Goal: Contribute content: Add original content to the website for others to see

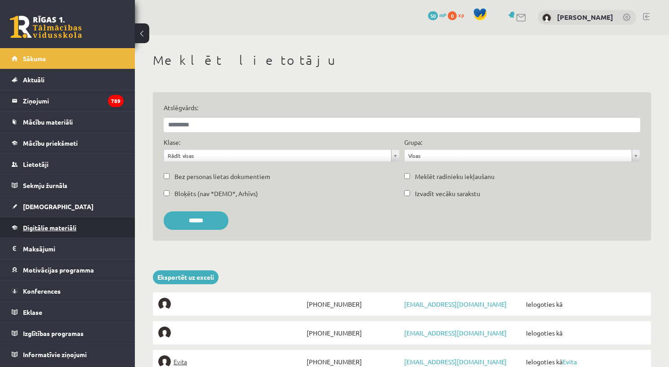
click at [49, 229] on span "Digitālie materiāli" at bounding box center [49, 227] width 53 height 8
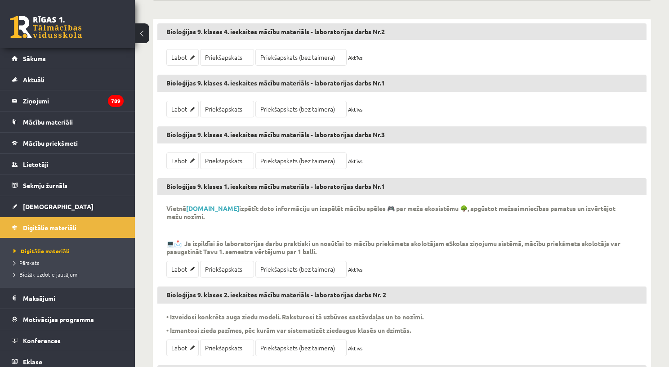
scroll to position [198, 0]
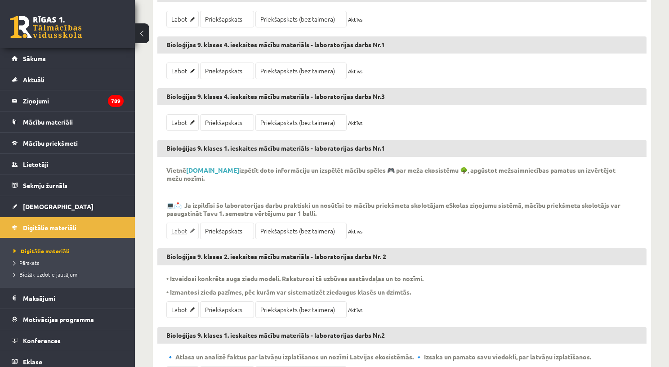
click at [178, 233] on link "Labot" at bounding box center [182, 230] width 32 height 17
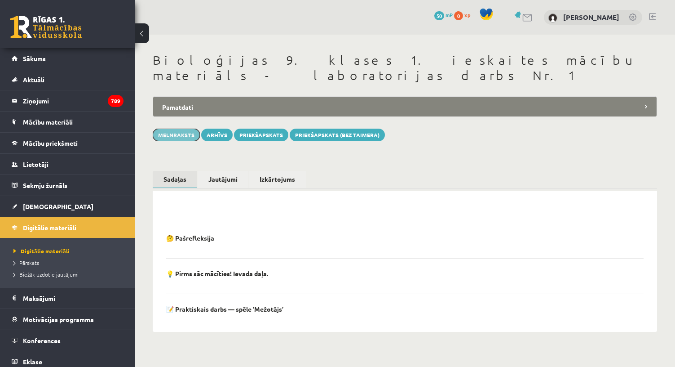
click at [176, 129] on button "Melnraksts" at bounding box center [176, 135] width 47 height 13
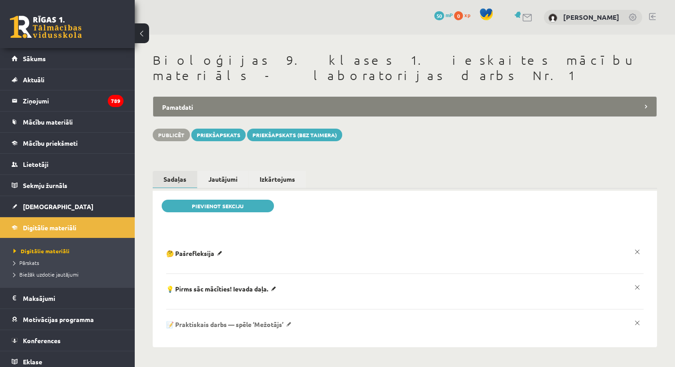
click at [226, 257] on p "📝 Praktiskais darbs — spēle ‘Mežotājs’" at bounding box center [195, 253] width 59 height 8
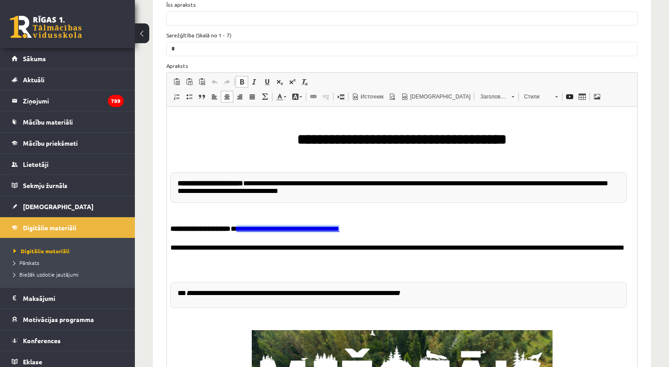
drag, startPoint x: 353, startPoint y: 230, endPoint x: 240, endPoint y: 230, distance: 113.7
click at [240, 230] on p "**********" at bounding box center [398, 230] width 456 height 12
click at [311, 232] on p "**********" at bounding box center [398, 230] width 456 height 12
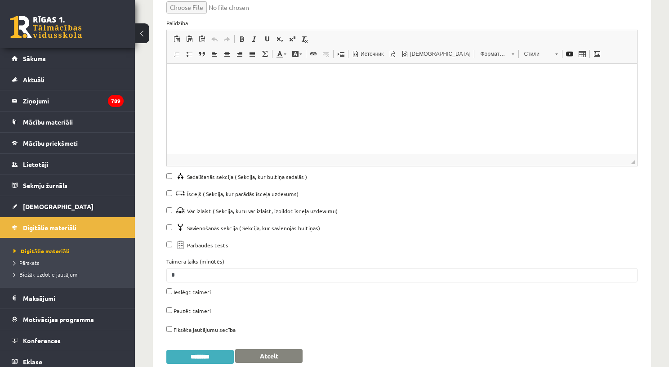
scroll to position [855, 0]
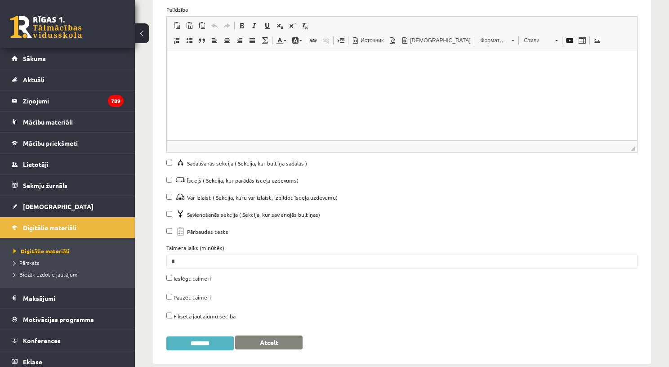
click at [209, 336] on input "********" at bounding box center [199, 343] width 67 height 14
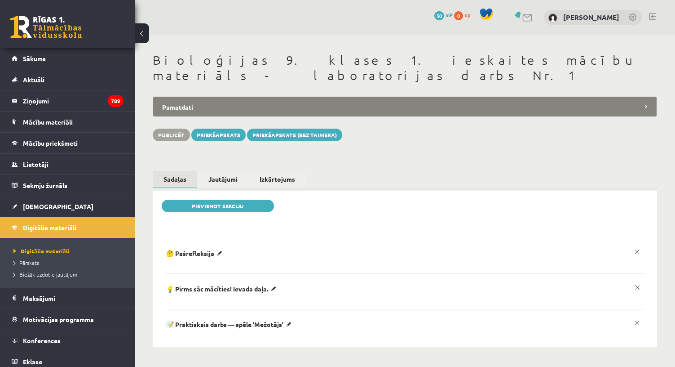
scroll to position [0, 0]
click at [177, 129] on button "Publicēt" at bounding box center [171, 135] width 37 height 13
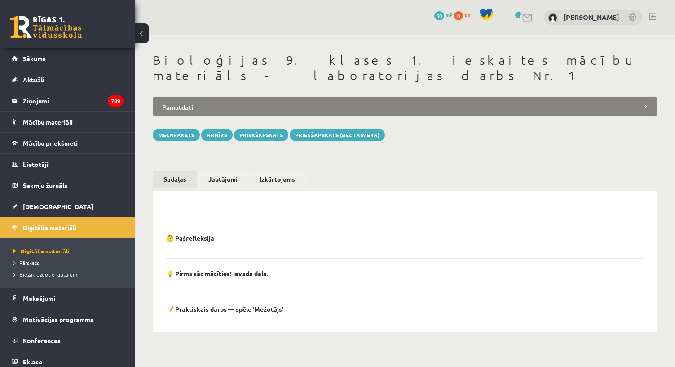
click at [39, 227] on span "Digitālie materiāli" at bounding box center [49, 227] width 53 height 8
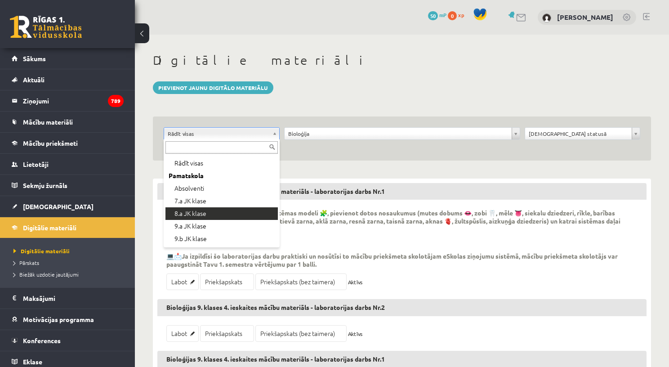
scroll to position [12, 0]
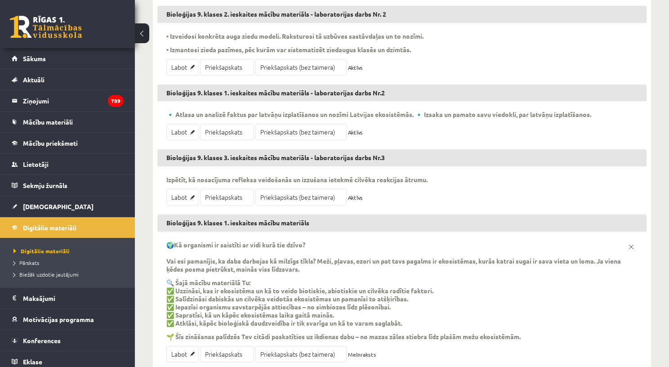
scroll to position [540, 0]
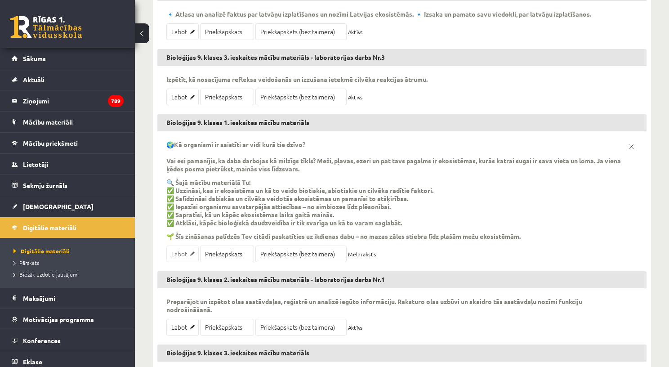
click at [181, 252] on link "Labot" at bounding box center [182, 253] width 32 height 17
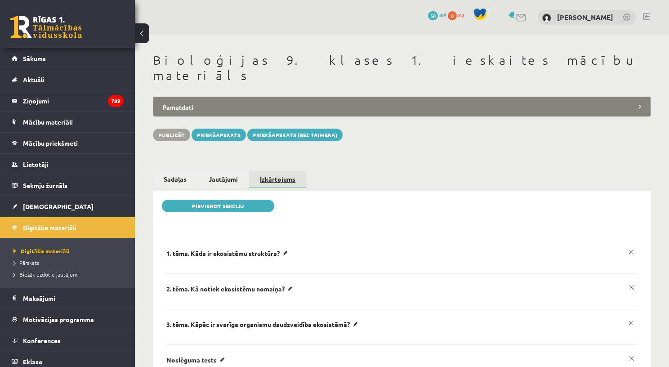
click at [270, 171] on link "Izkārtojums" at bounding box center [277, 180] width 57 height 18
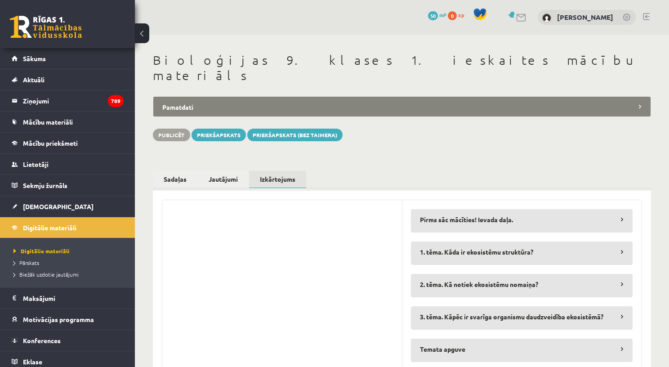
scroll to position [49, 0]
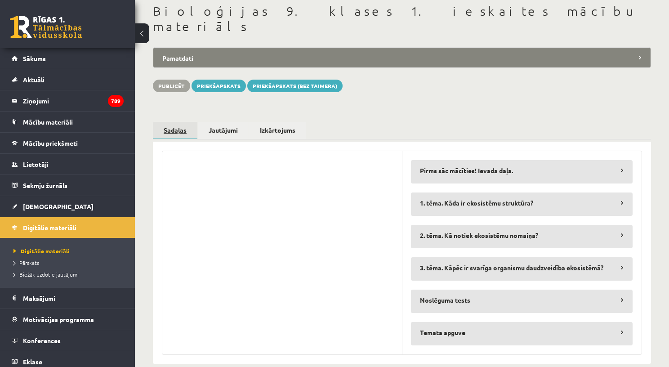
click at [172, 122] on link "Sadaļas" at bounding box center [175, 131] width 44 height 18
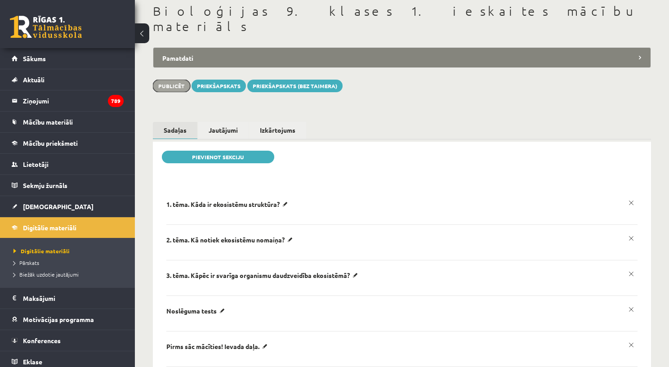
click at [167, 80] on button "Publicēt" at bounding box center [171, 86] width 37 height 13
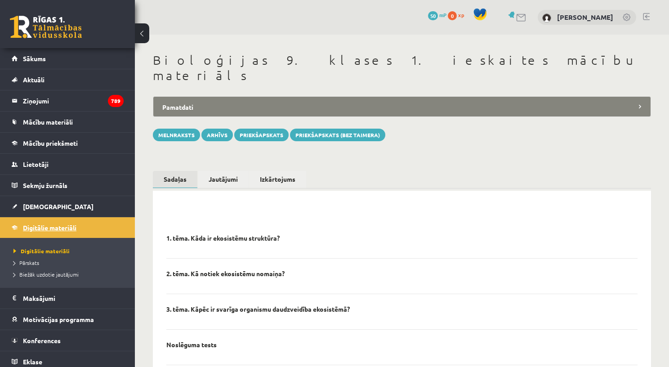
click at [41, 227] on span "Digitālie materiāli" at bounding box center [49, 227] width 53 height 8
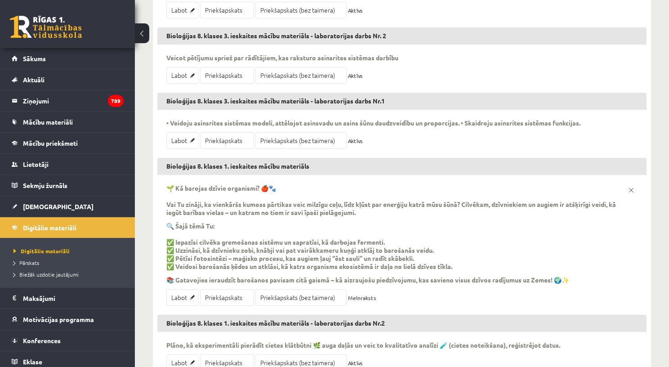
scroll to position [372, 0]
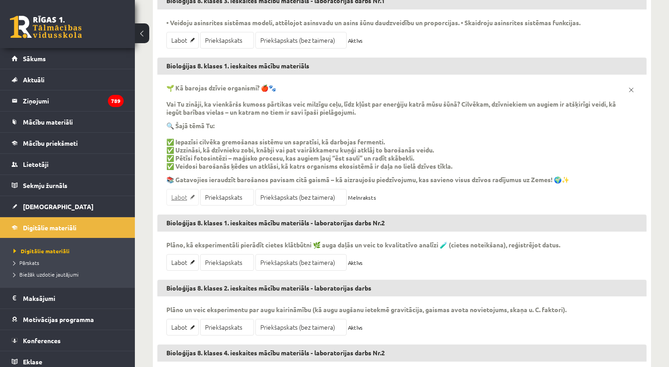
click at [182, 199] on link "Labot" at bounding box center [182, 197] width 32 height 17
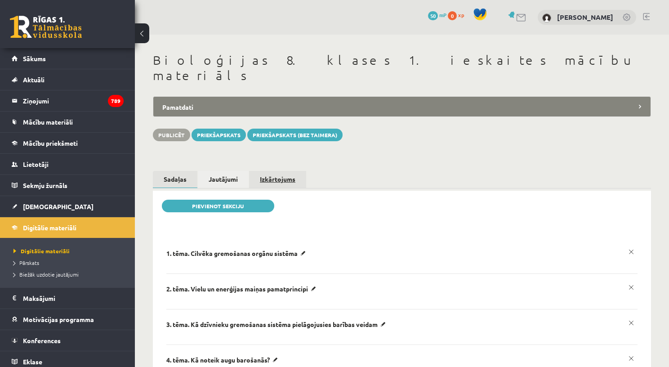
click at [269, 171] on link "Izkārtojums" at bounding box center [277, 179] width 57 height 17
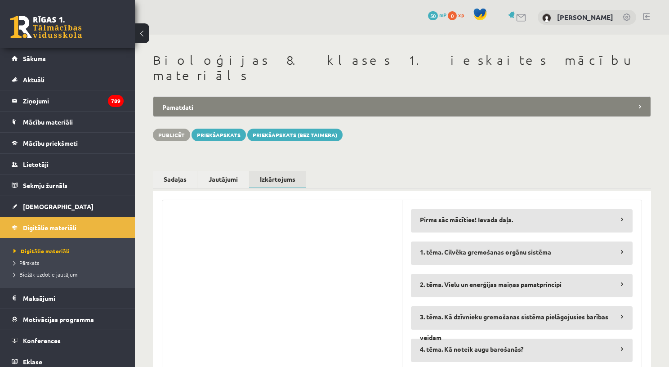
scroll to position [2, 0]
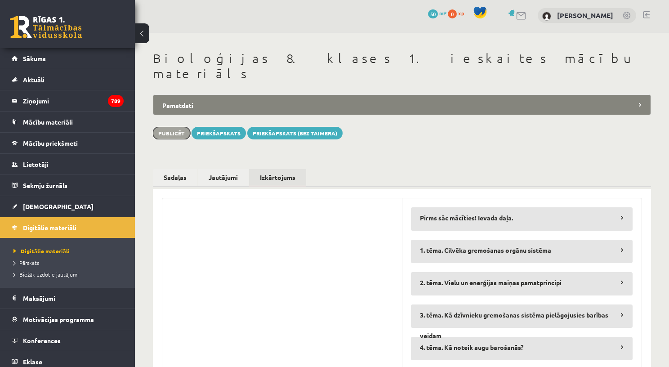
click at [176, 127] on button "Publicēt" at bounding box center [171, 133] width 37 height 13
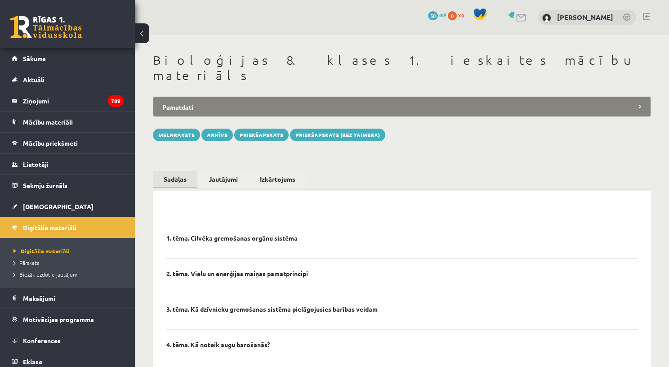
click at [63, 227] on span "Digitālie materiāli" at bounding box center [49, 227] width 53 height 8
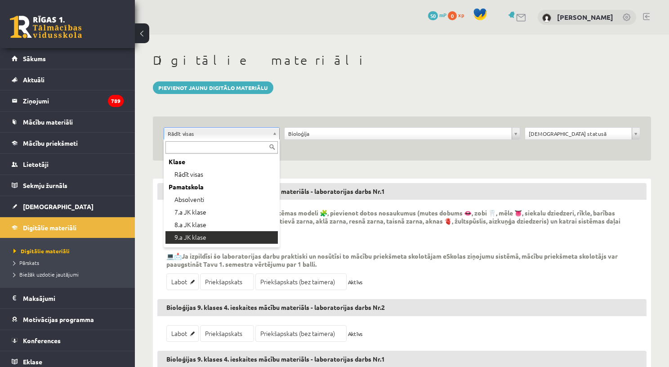
drag, startPoint x: 215, startPoint y: 229, endPoint x: 213, endPoint y: 238, distance: 9.5
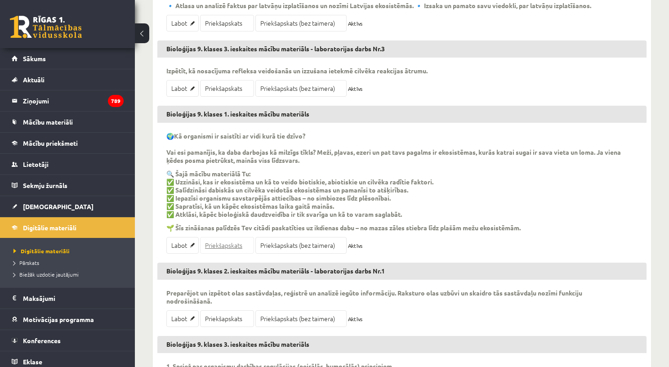
scroll to position [553, 0]
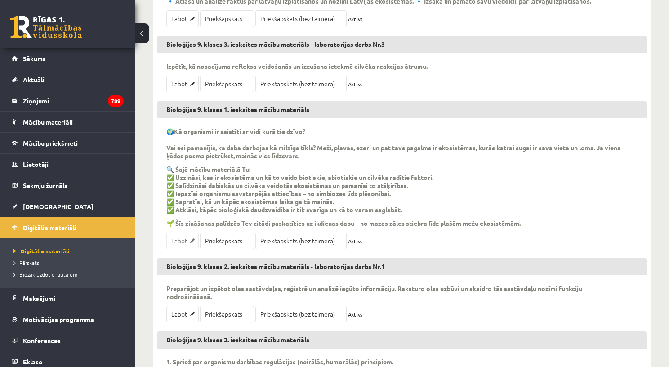
click at [186, 240] on link "Labot" at bounding box center [182, 240] width 32 height 17
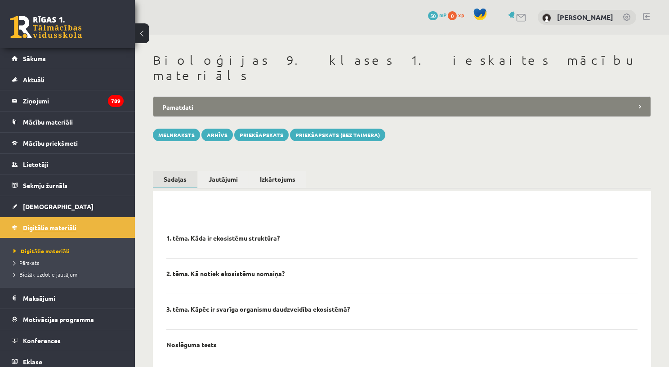
click at [70, 227] on span "Digitālie materiāli" at bounding box center [49, 227] width 53 height 8
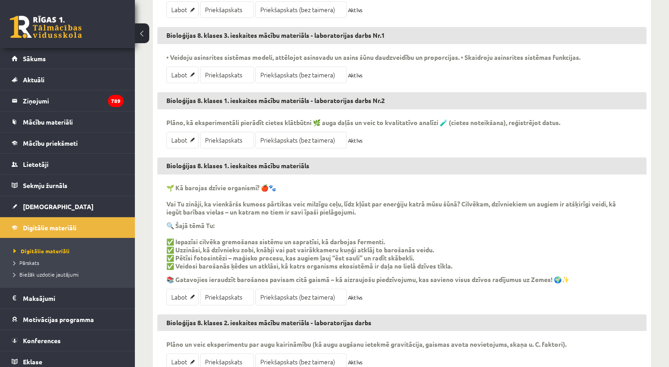
scroll to position [347, 0]
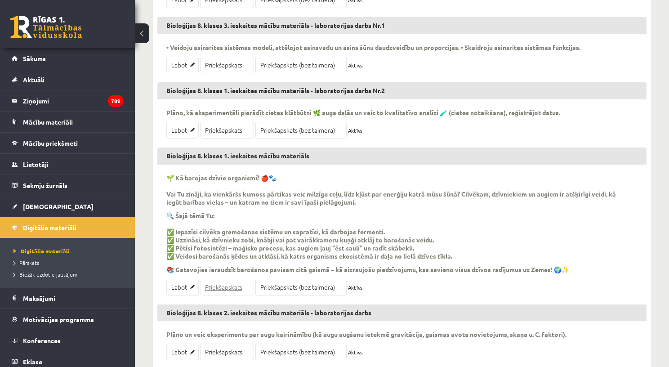
click at [226, 289] on link "Priekšapskats" at bounding box center [227, 287] width 54 height 17
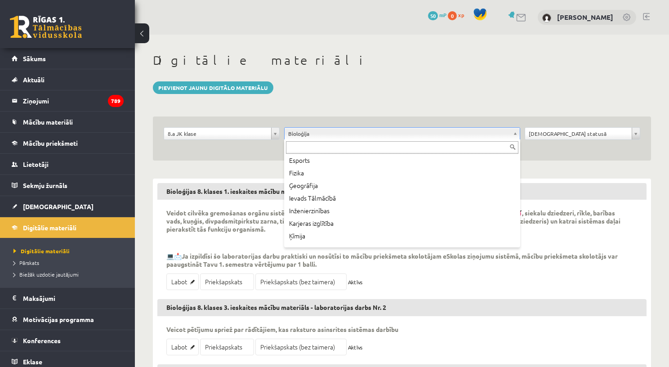
scroll to position [0, 0]
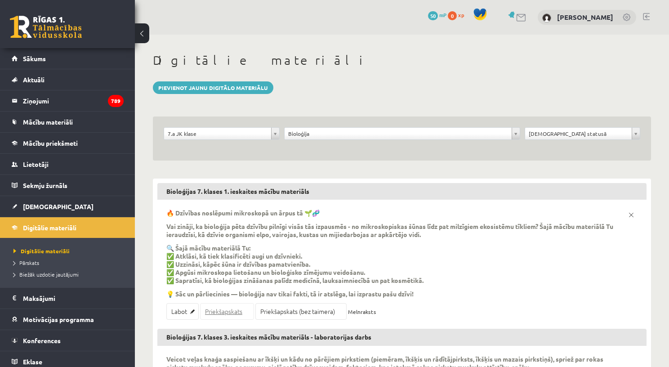
scroll to position [2, 0]
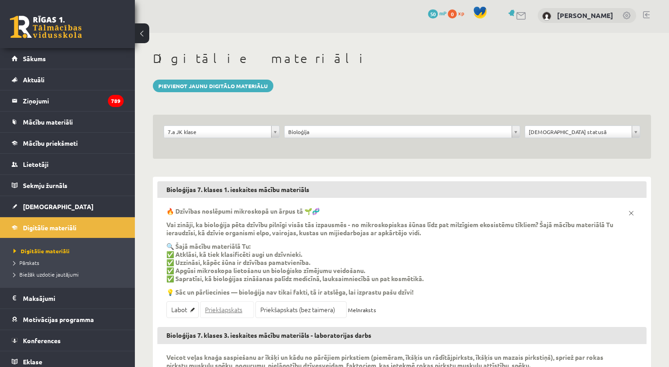
click at [225, 311] on link "Priekšapskats" at bounding box center [227, 309] width 54 height 17
click at [222, 311] on link "Priekšapskats" at bounding box center [227, 309] width 54 height 17
click at [62, 233] on link "Digitālie materiāli" at bounding box center [68, 227] width 112 height 21
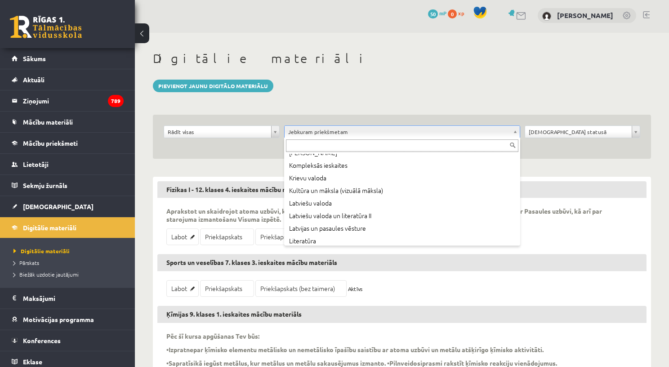
scroll to position [247, 0]
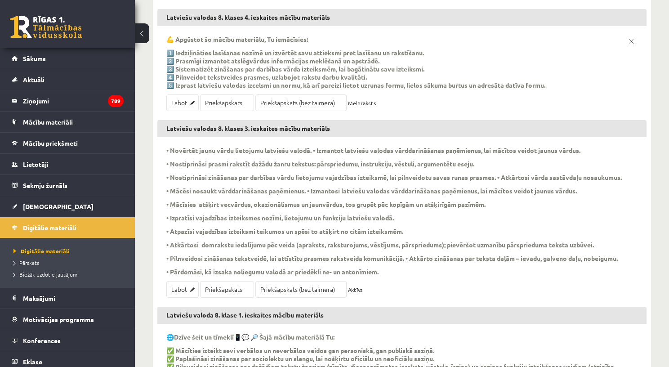
scroll to position [533, 0]
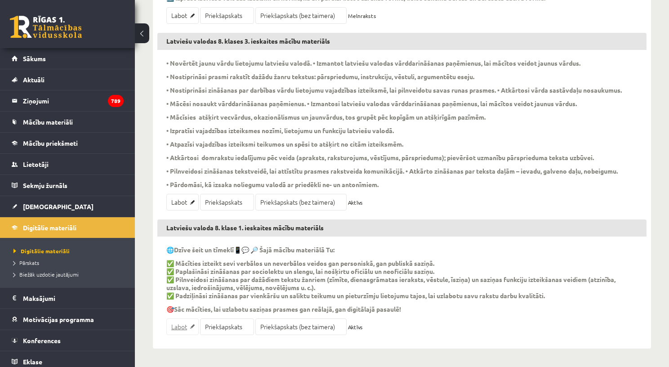
click at [182, 328] on link "Labot" at bounding box center [182, 326] width 32 height 17
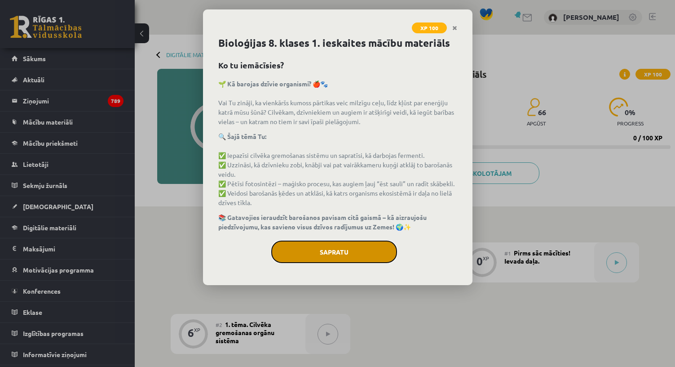
click at [337, 252] on button "Sapratu" at bounding box center [334, 251] width 126 height 22
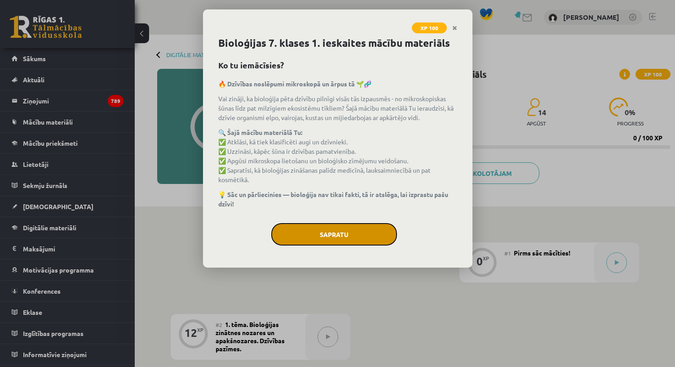
click at [336, 235] on button "Sapratu" at bounding box center [334, 234] width 126 height 22
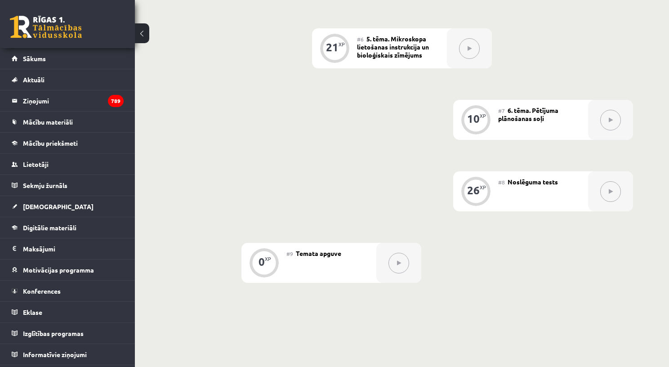
scroll to position [589, 0]
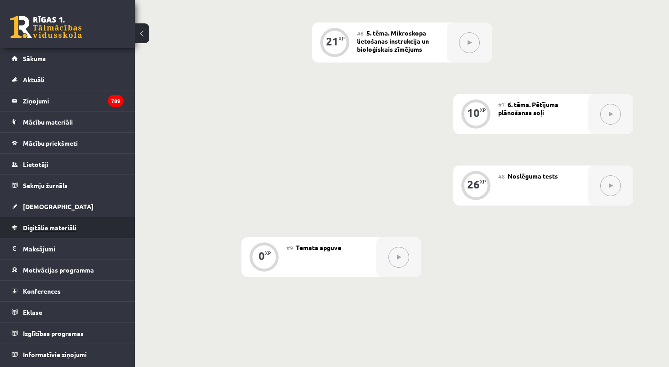
click at [49, 228] on span "Digitālie materiāli" at bounding box center [49, 227] width 53 height 8
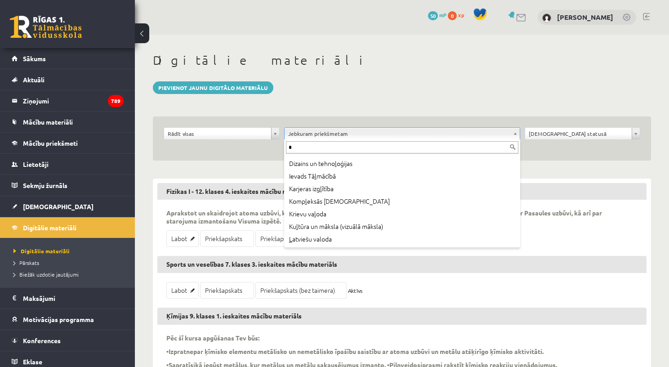
scroll to position [89, 0]
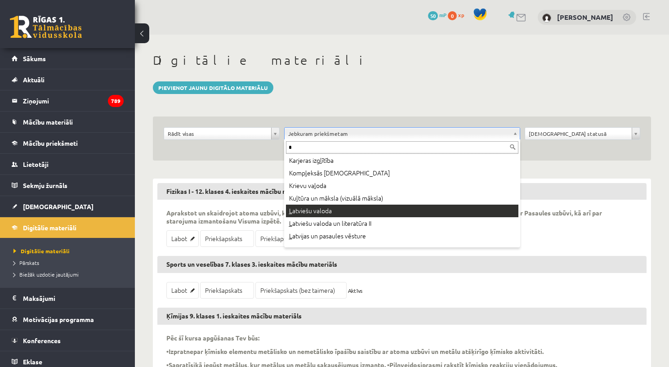
type input "*"
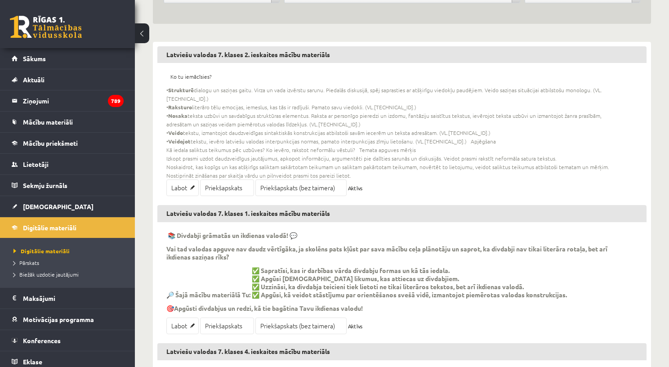
scroll to position [176, 0]
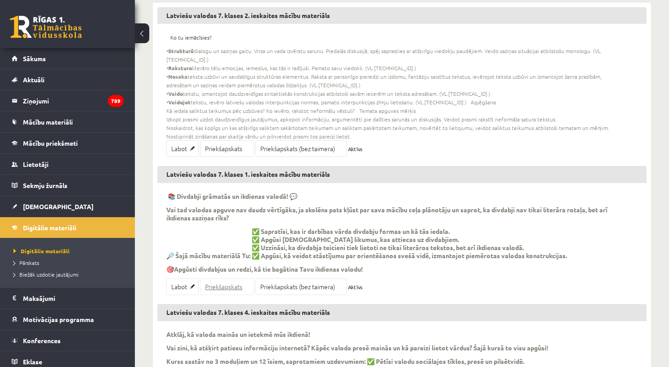
click at [225, 280] on link "Priekšapskats" at bounding box center [227, 286] width 54 height 17
click at [181, 280] on link "Labot" at bounding box center [182, 286] width 32 height 17
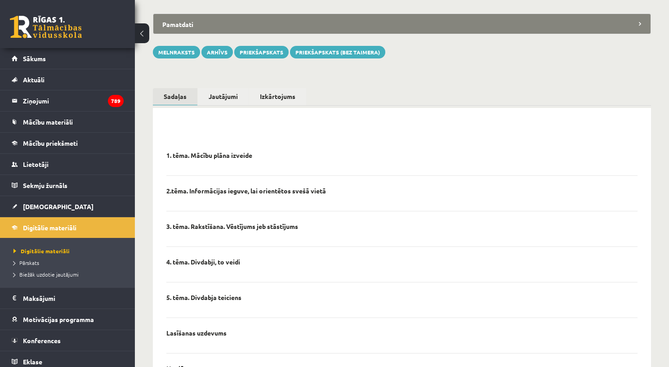
scroll to position [89, 0]
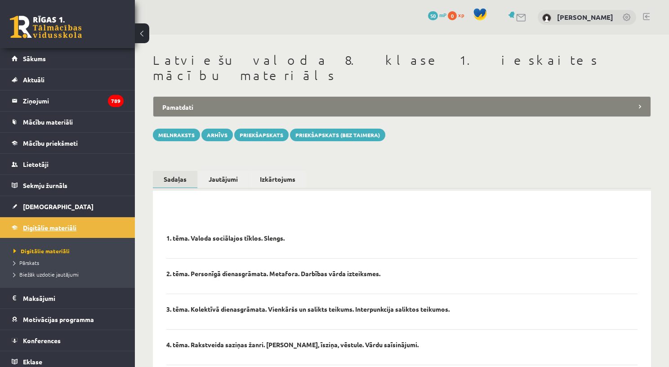
click at [53, 223] on span "Digitālie materiāli" at bounding box center [49, 227] width 53 height 8
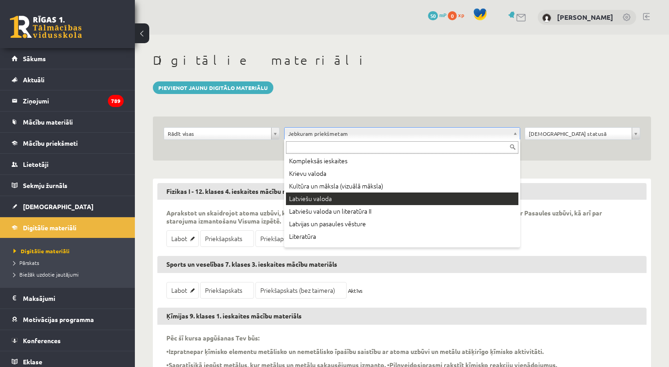
scroll to position [216, 0]
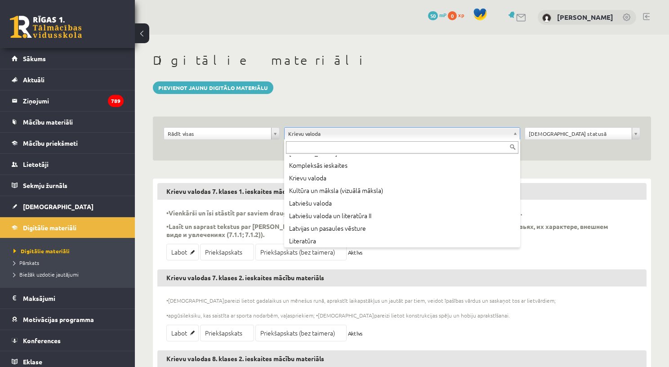
scroll to position [244, 0]
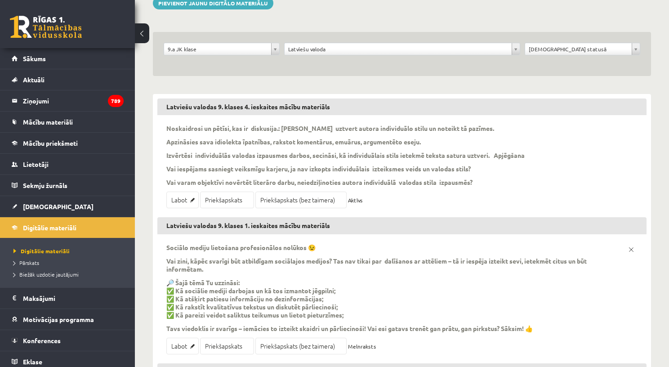
scroll to position [125, 0]
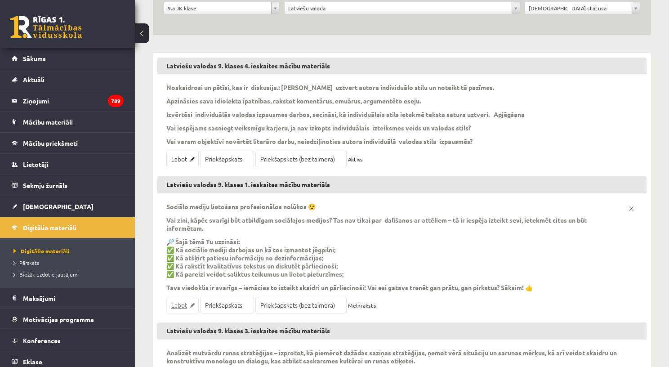
click at [181, 303] on link "Labot" at bounding box center [182, 305] width 32 height 17
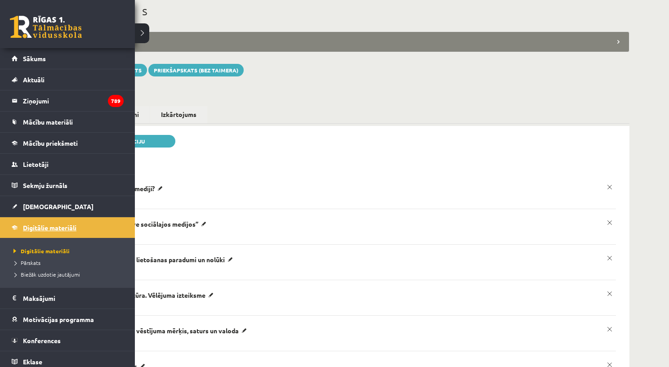
click at [40, 226] on span "Digitālie materiāli" at bounding box center [49, 227] width 53 height 8
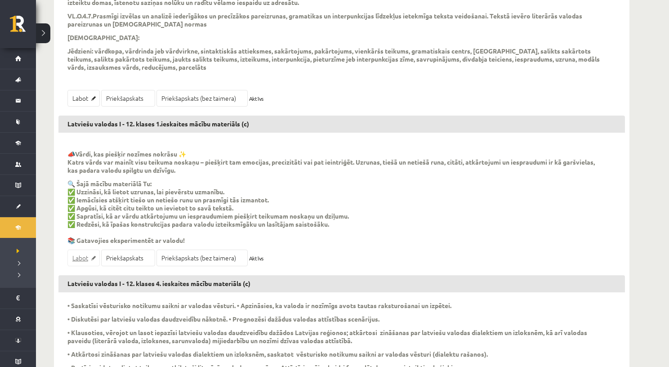
click at [80, 266] on link "Labot" at bounding box center [83, 257] width 32 height 17
